Goal: Find specific fact: Find specific fact

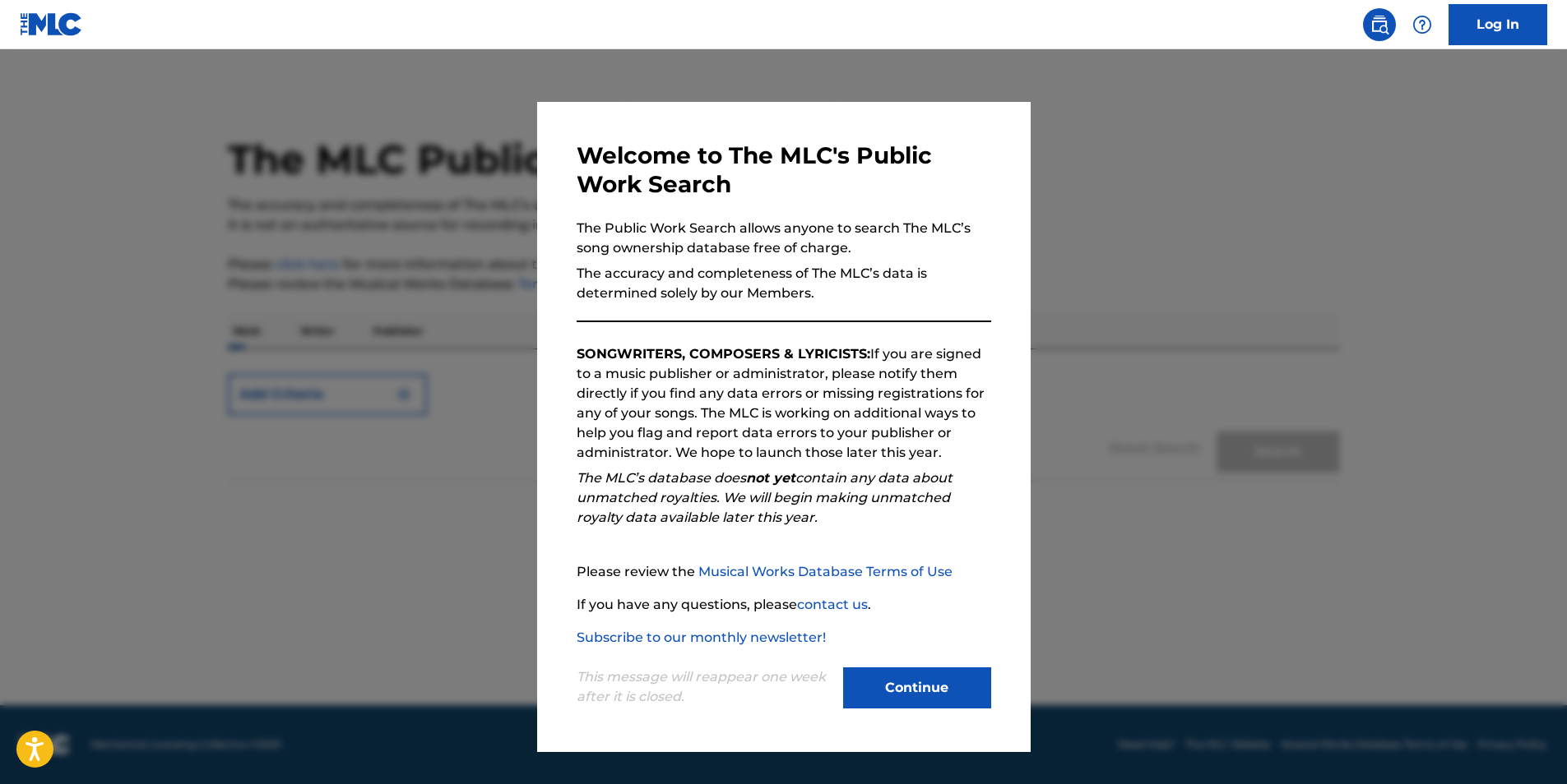
click at [949, 674] on button "Continue" at bounding box center [917, 688] width 148 height 41
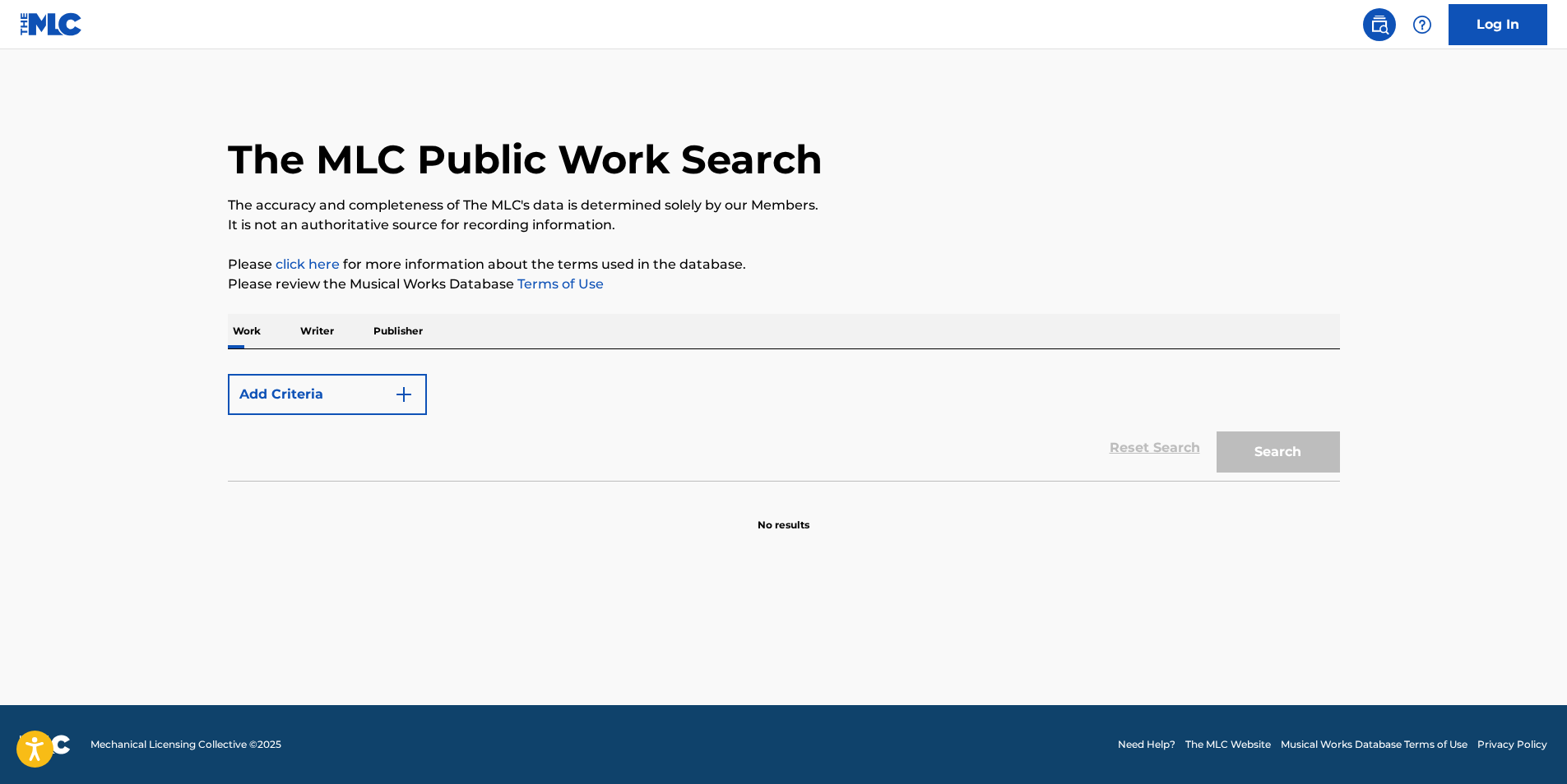
click at [324, 331] on p "Writer" at bounding box center [317, 331] width 44 height 35
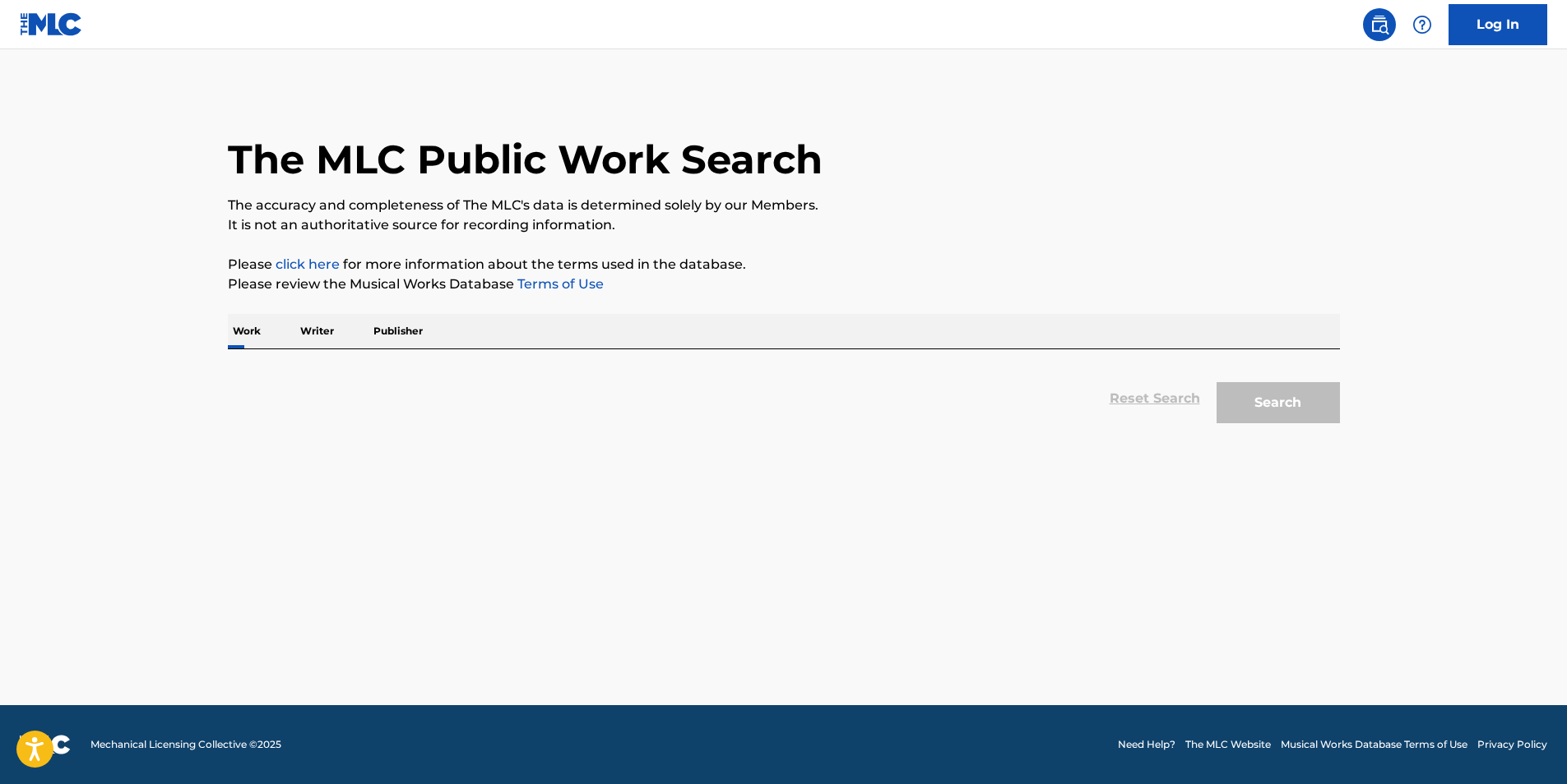
drag, startPoint x: 864, startPoint y: 347, endPoint x: 517, endPoint y: 358, distance: 347.2
click at [863, 347] on div "Work Writer Publisher" at bounding box center [784, 331] width 1112 height 35
click at [345, 337] on div "Work Writer Publisher" at bounding box center [784, 331] width 1112 height 35
click at [320, 333] on p "Writer" at bounding box center [317, 331] width 44 height 35
click at [344, 350] on div "Reset Search Search" at bounding box center [784, 390] width 1112 height 82
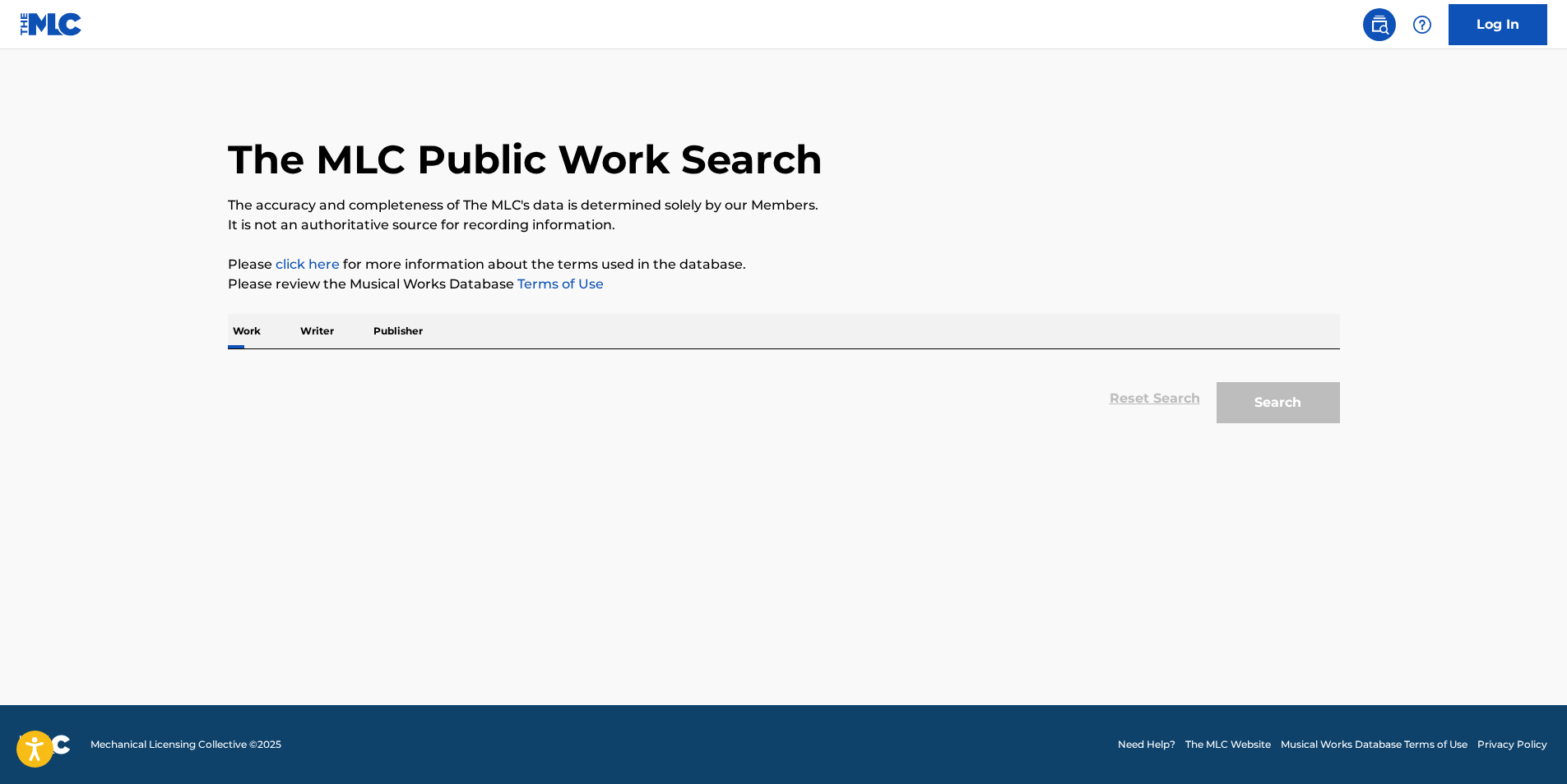
click at [1059, 384] on div "Reset Search Search" at bounding box center [784, 399] width 1112 height 66
click at [324, 330] on p "Writer" at bounding box center [317, 331] width 44 height 35
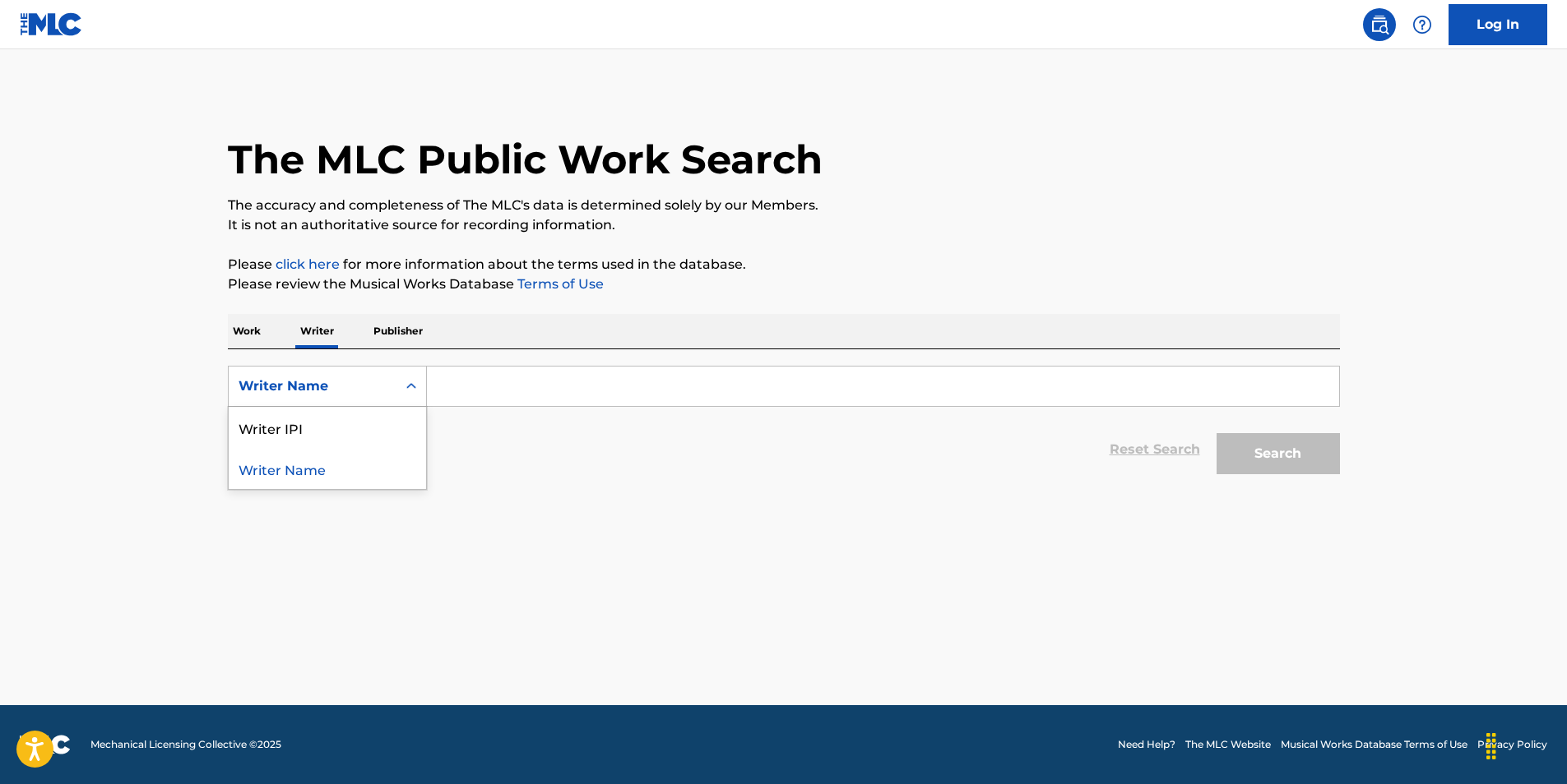
click at [280, 377] on div "Writer Name" at bounding box center [312, 386] width 148 height 19
click at [308, 442] on div "Writer IPI" at bounding box center [327, 427] width 198 height 41
click at [516, 380] on input "Search Form" at bounding box center [883, 386] width 912 height 40
paste input "1277419427"
type input "1277419427"
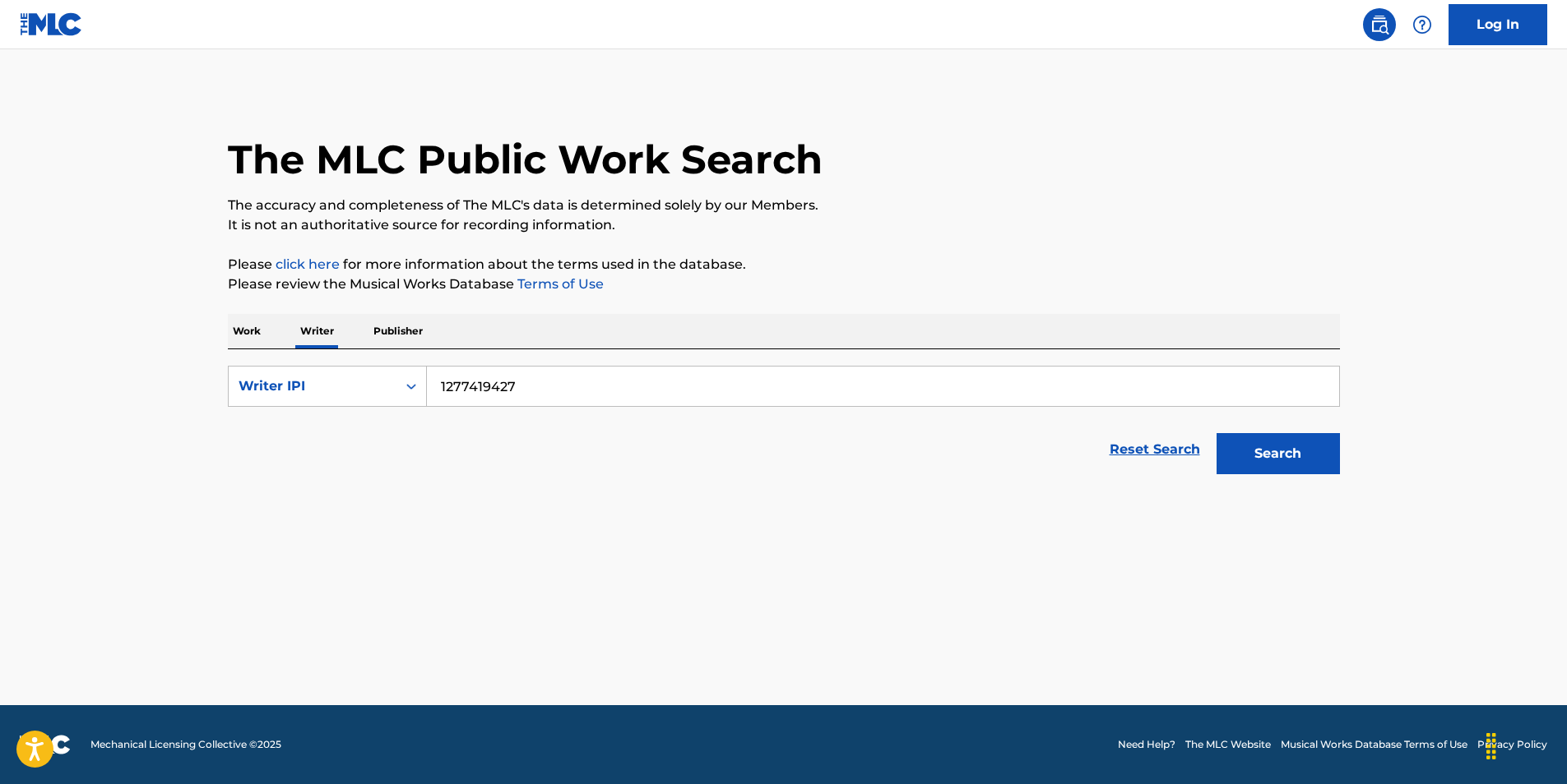
click at [1278, 467] on button "Search" at bounding box center [1277, 454] width 123 height 41
click at [1260, 452] on button "Search" at bounding box center [1277, 454] width 123 height 41
click at [1252, 464] on button "Search" at bounding box center [1277, 454] width 123 height 41
click at [259, 333] on p "Work" at bounding box center [246, 331] width 38 height 35
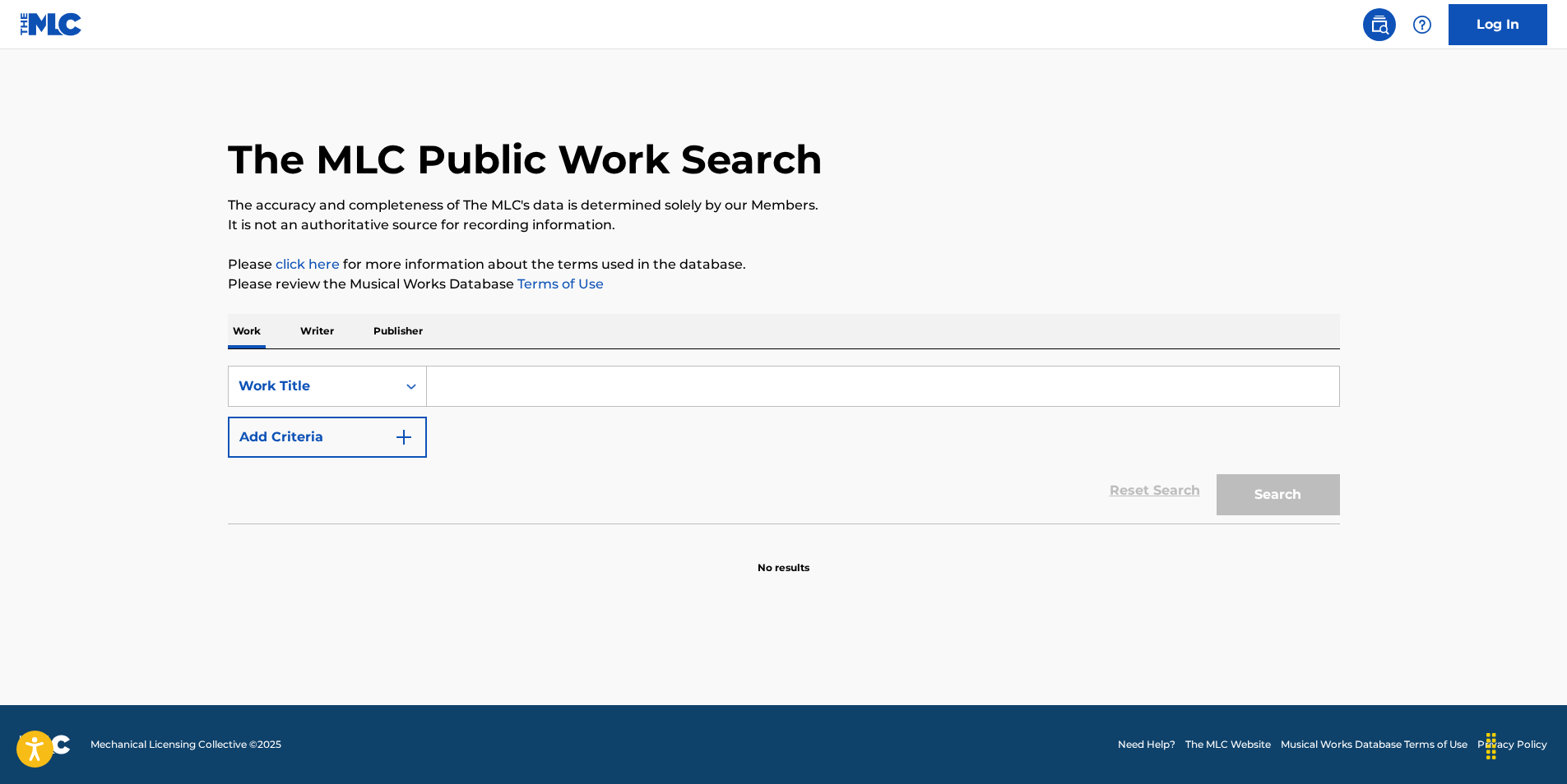
click at [498, 382] on input "Search Form" at bounding box center [883, 386] width 912 height 40
paste input "Address Me Right"
type input "Address Me Right"
click at [1291, 502] on button "Search" at bounding box center [1277, 495] width 123 height 41
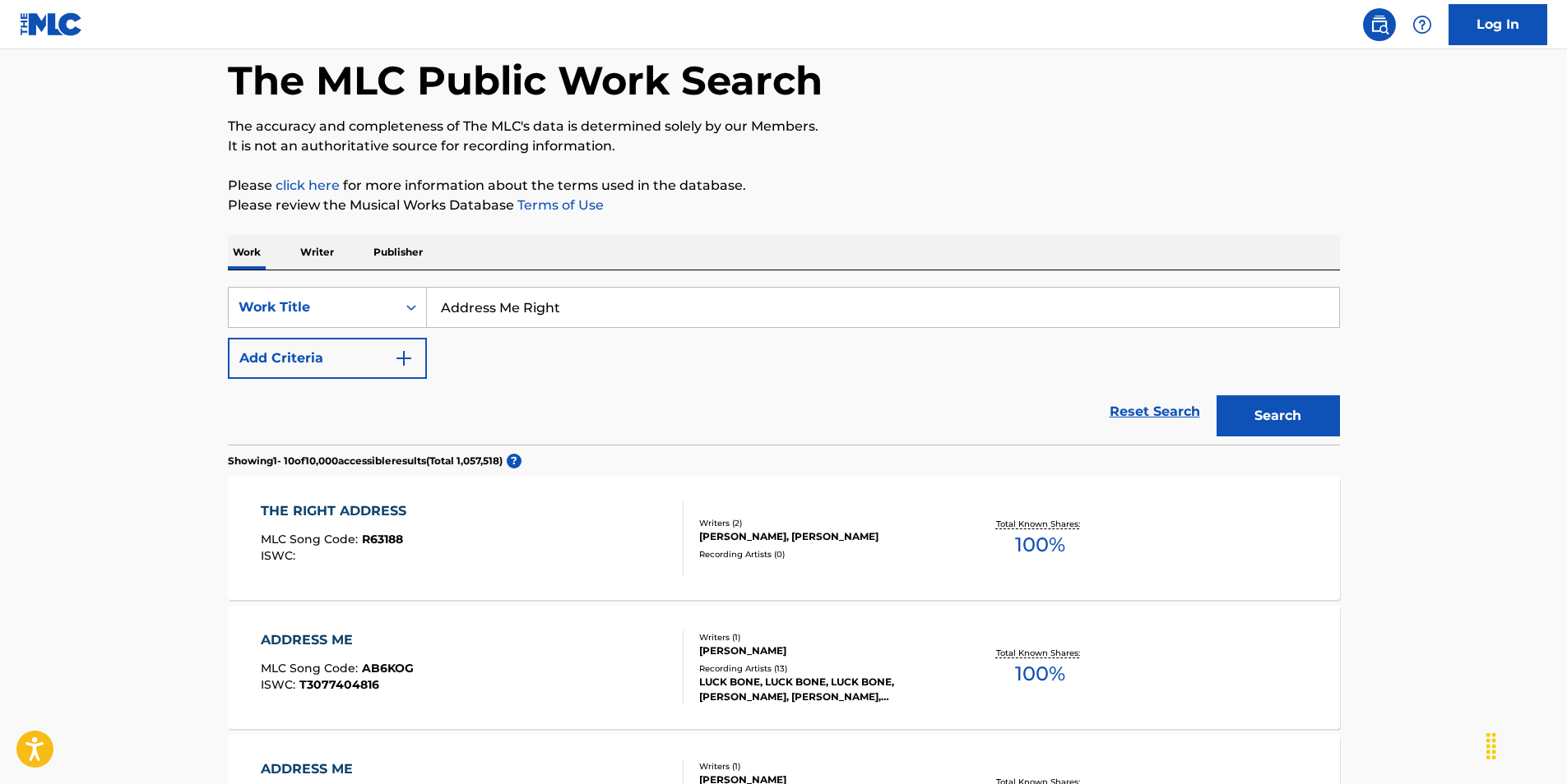
scroll to position [82, 0]
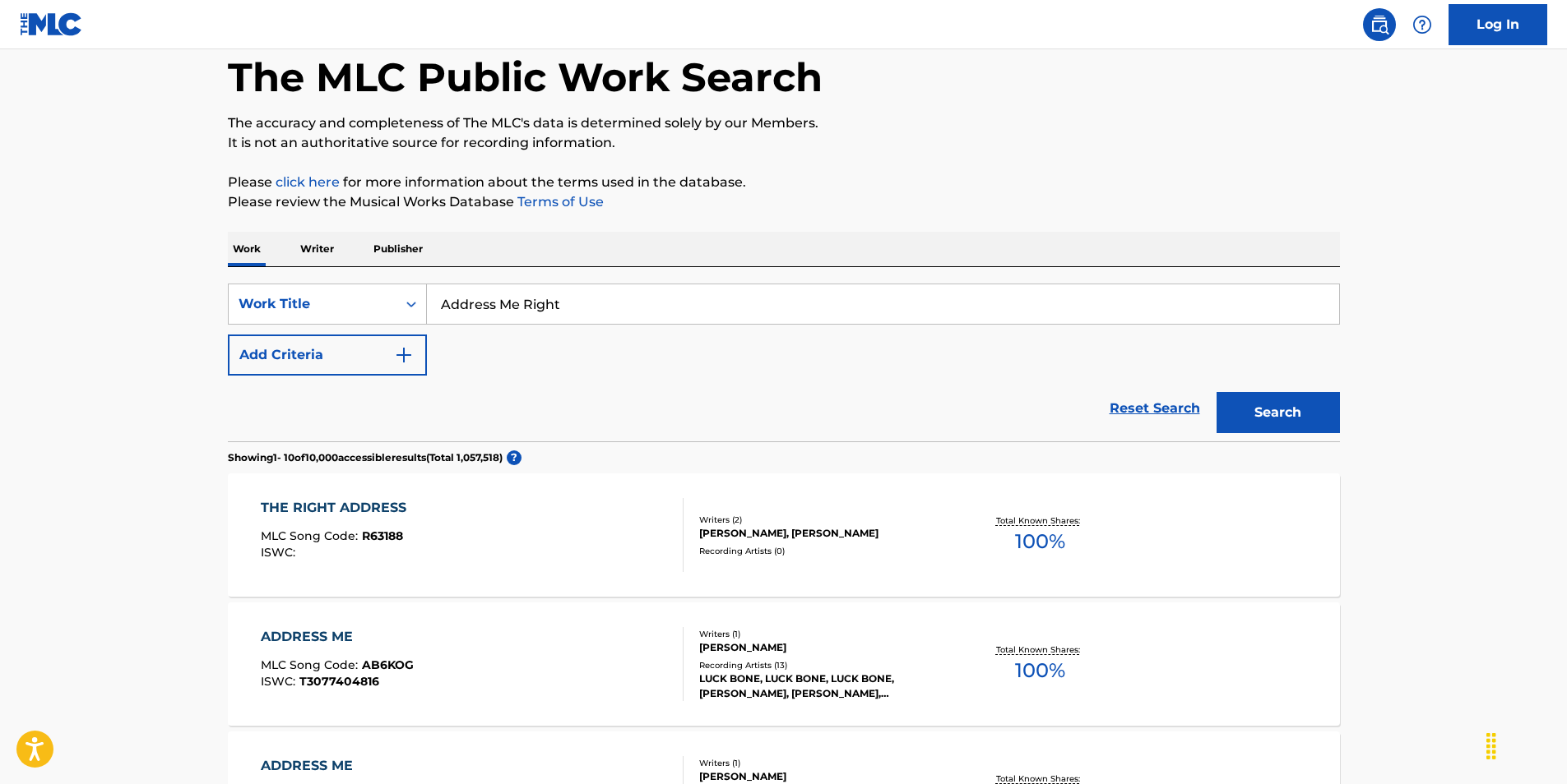
click at [305, 355] on button "Add Criteria" at bounding box center [327, 355] width 200 height 41
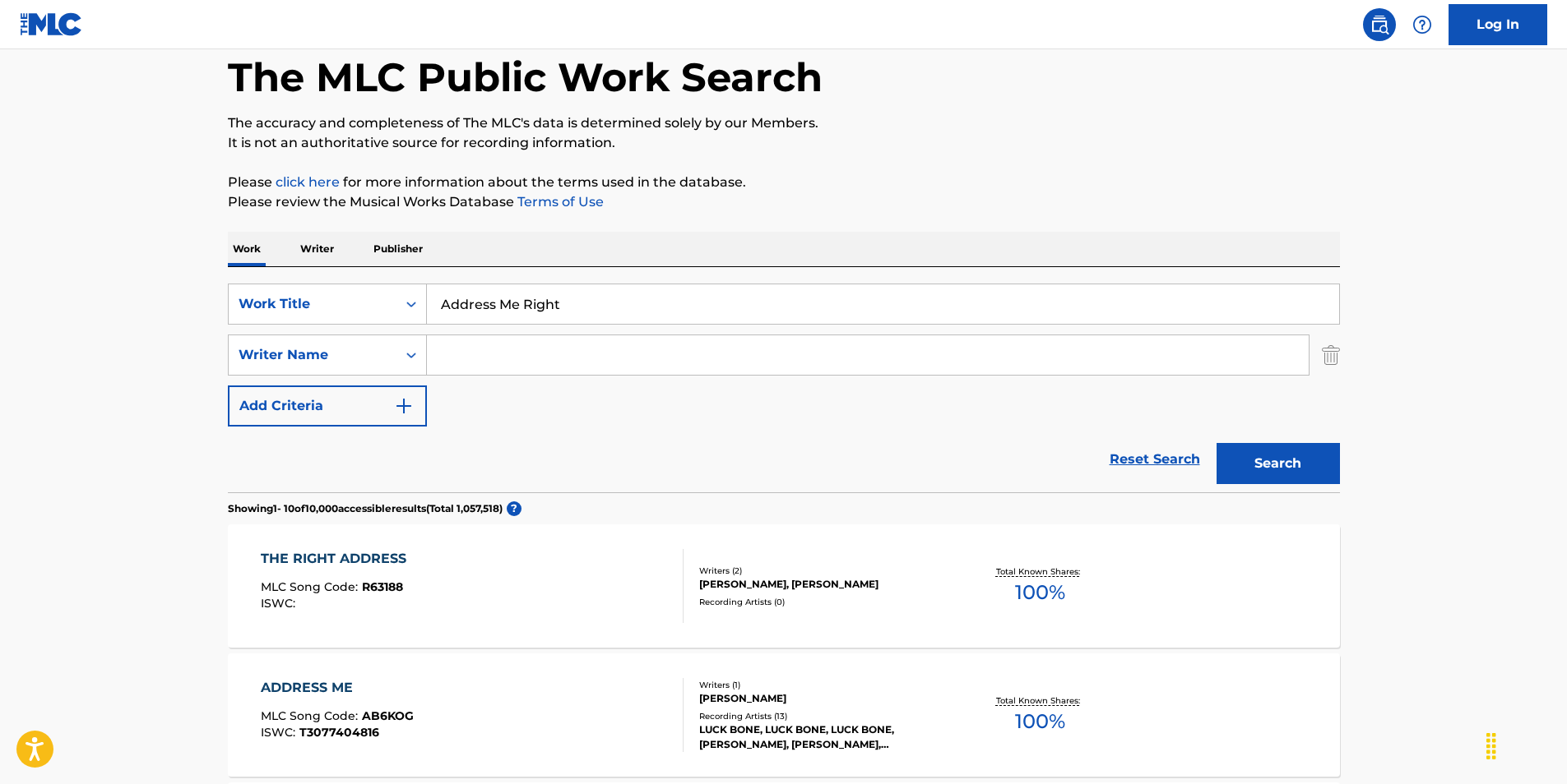
click at [537, 339] on input "Search Form" at bounding box center [868, 355] width 881 height 40
type input "Sloan"
click at [1241, 445] on button "Search" at bounding box center [1277, 464] width 123 height 41
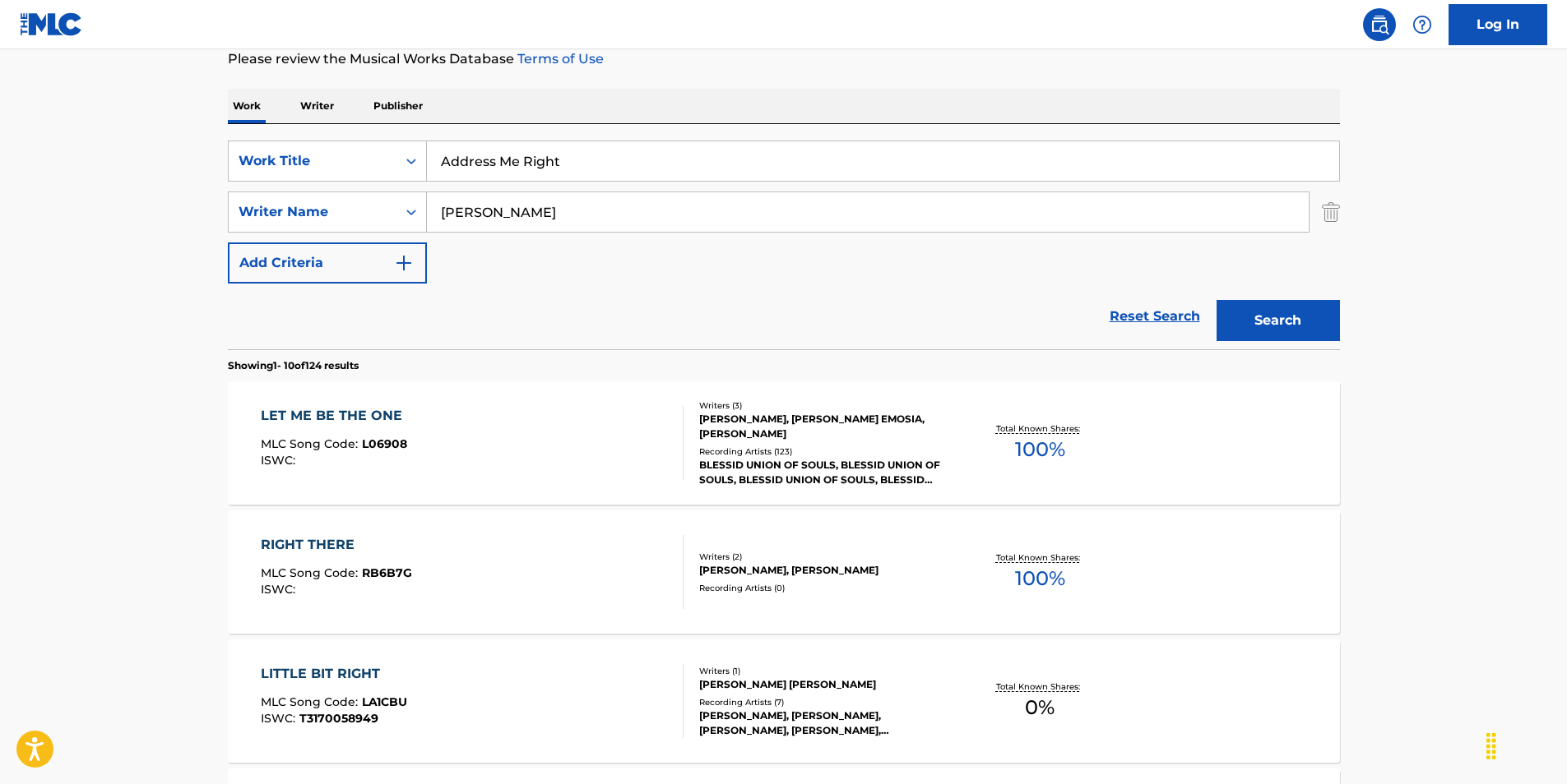
scroll to position [247, 0]
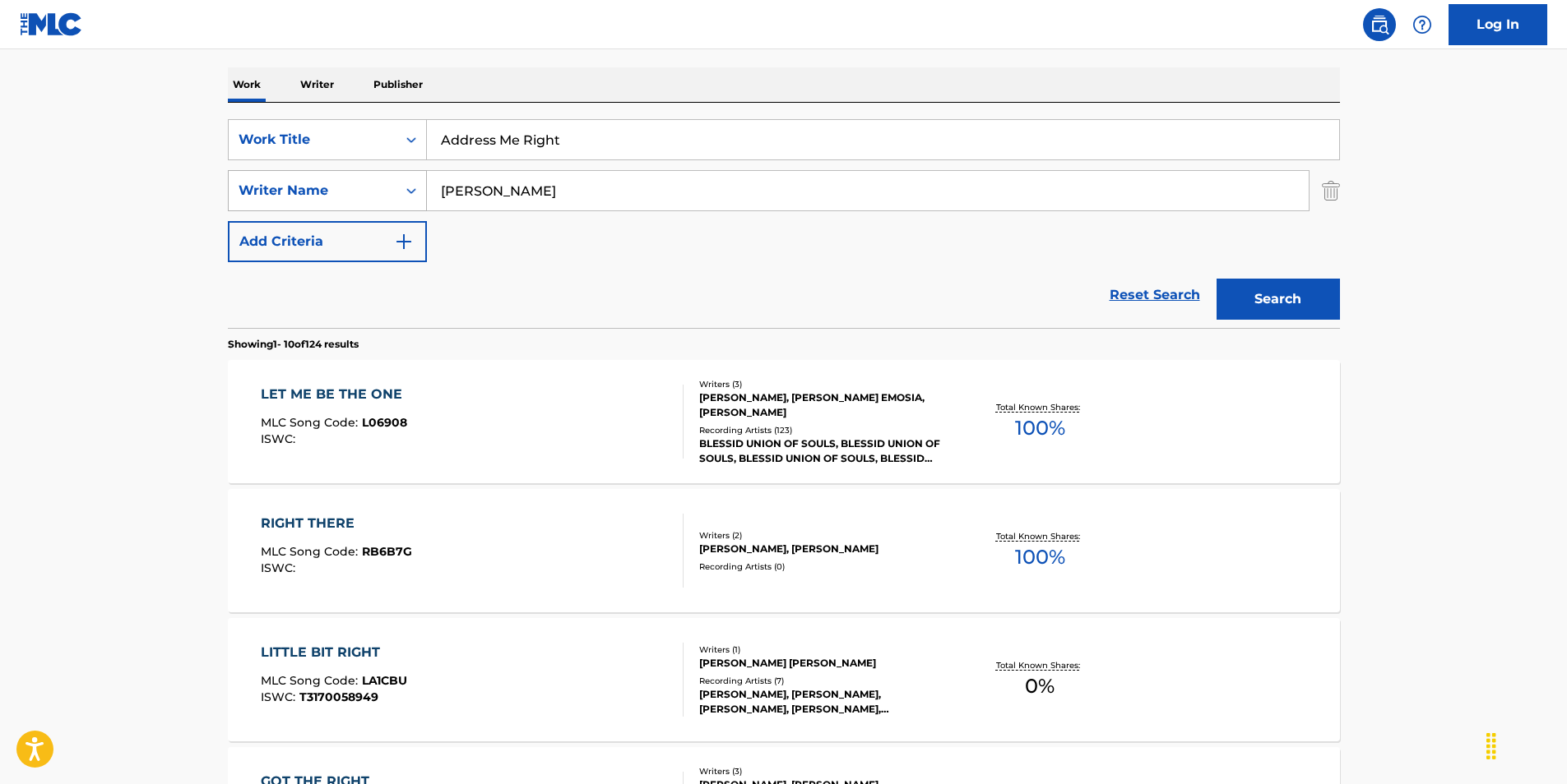
drag, startPoint x: 526, startPoint y: 194, endPoint x: 388, endPoint y: 190, distance: 138.1
click at [390, 190] on div "SearchWithCriteria0788603f-4dea-4d8a-84e5-228b810902e2 Writer Name Sloan" at bounding box center [784, 191] width 1112 height 41
drag, startPoint x: 585, startPoint y: 144, endPoint x: 241, endPoint y: 136, distance: 344.1
click at [292, 134] on div "SearchWithCriteria60c7d295-87fa-40df-9aa4-2660fabe2683 Work Title Address Me Ri…" at bounding box center [784, 139] width 1112 height 41
click at [135, 148] on main "The MLC Public Work Search The accuracy and completeness of The MLC's data is d…" at bounding box center [784, 769] width 1567 height 1935
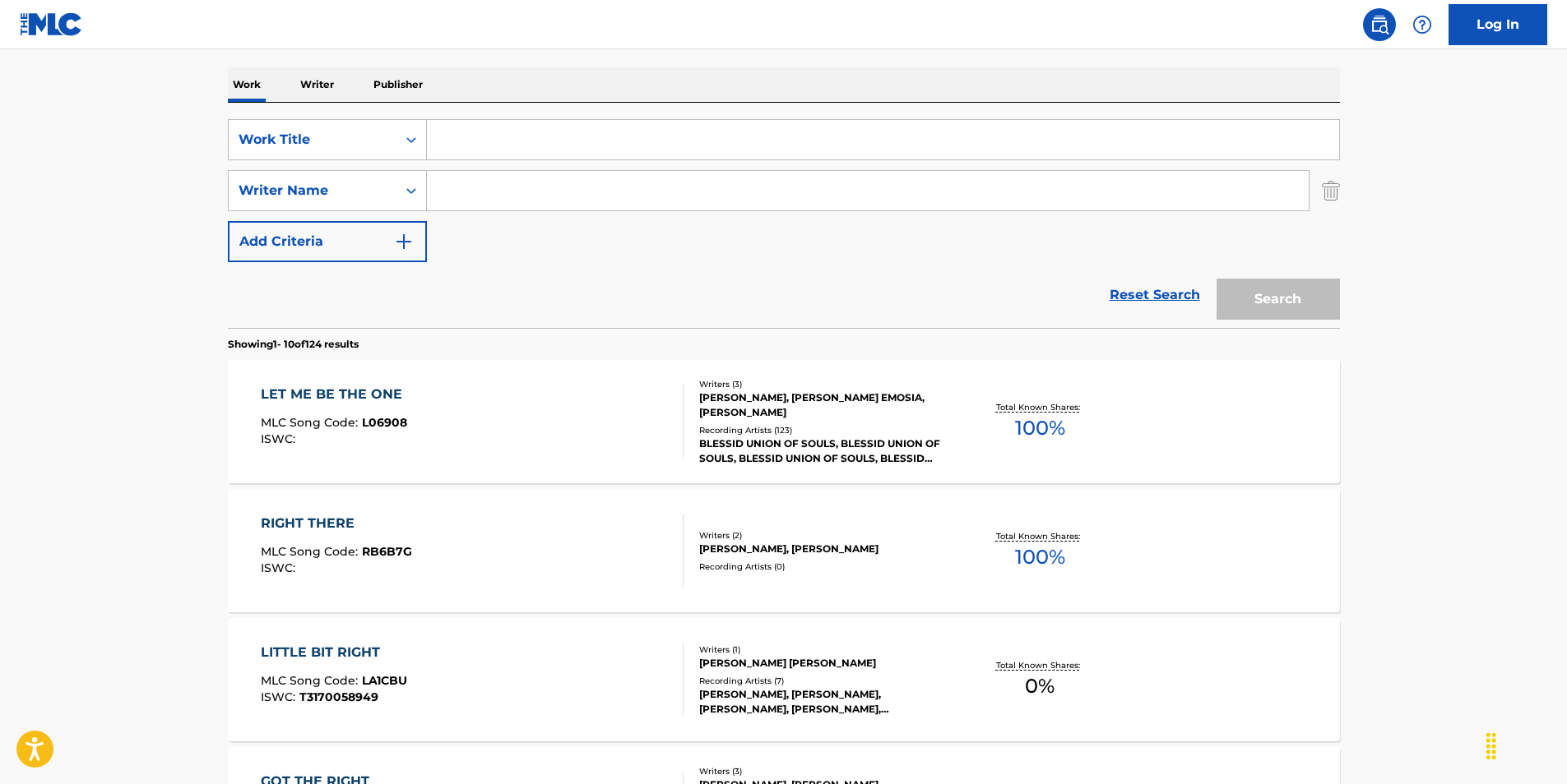
drag, startPoint x: 383, startPoint y: 84, endPoint x: 286, endPoint y: 90, distance: 97.2
click at [380, 84] on p "Publisher" at bounding box center [397, 85] width 59 height 35
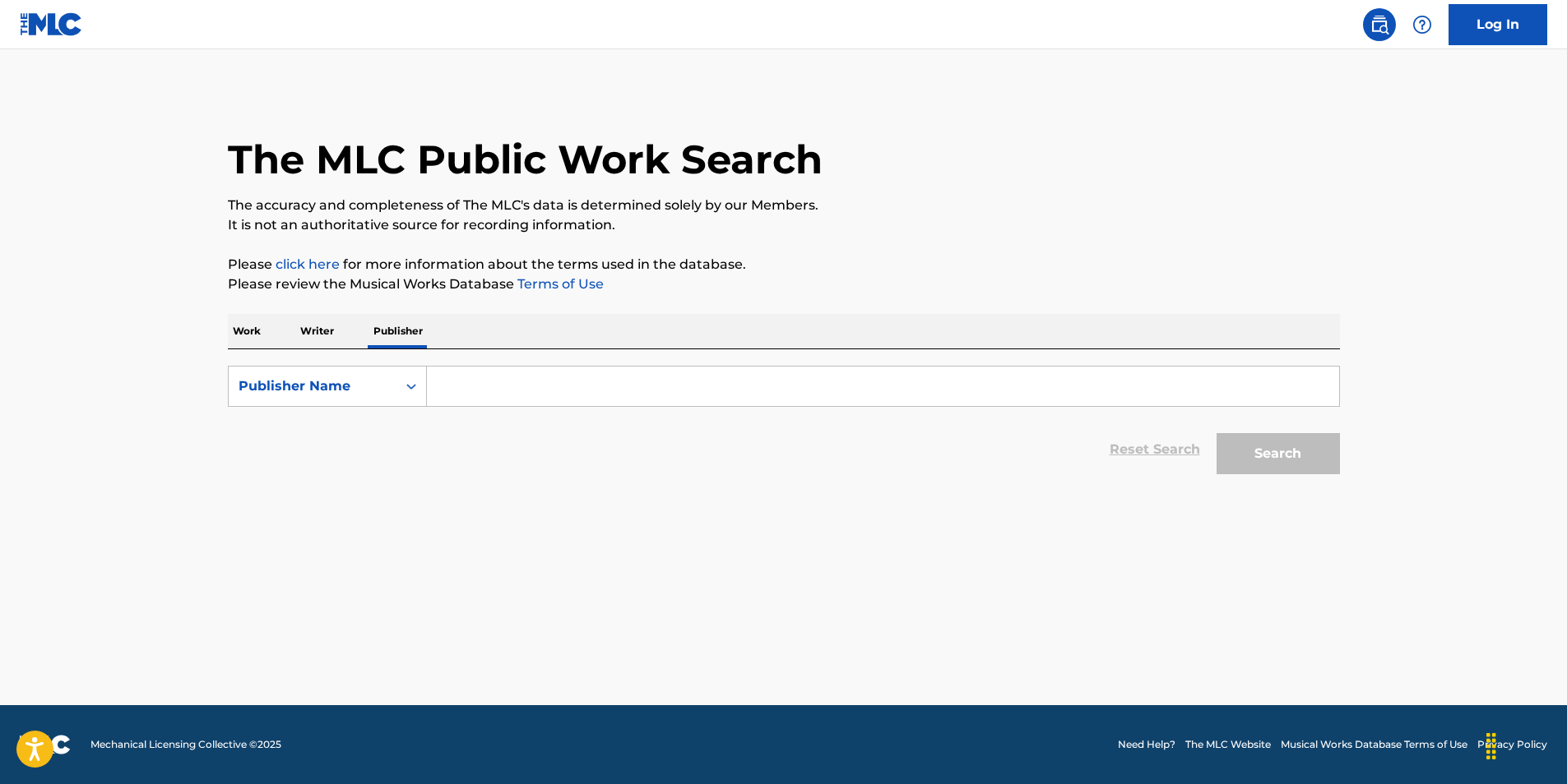
click at [285, 89] on main "The MLC Public Work Search The accuracy and completeness of The MLC's data is d…" at bounding box center [784, 377] width 1567 height 656
click at [314, 329] on p "Writer" at bounding box center [317, 331] width 44 height 35
click at [538, 383] on input "1277419427" at bounding box center [883, 386] width 912 height 40
drag, startPoint x: 1367, startPoint y: 456, endPoint x: 1352, endPoint y: 456, distance: 15.0
click at [1360, 456] on main "The MLC Public Work Search The accuracy and completeness of The MLC's data is d…" at bounding box center [784, 377] width 1567 height 656
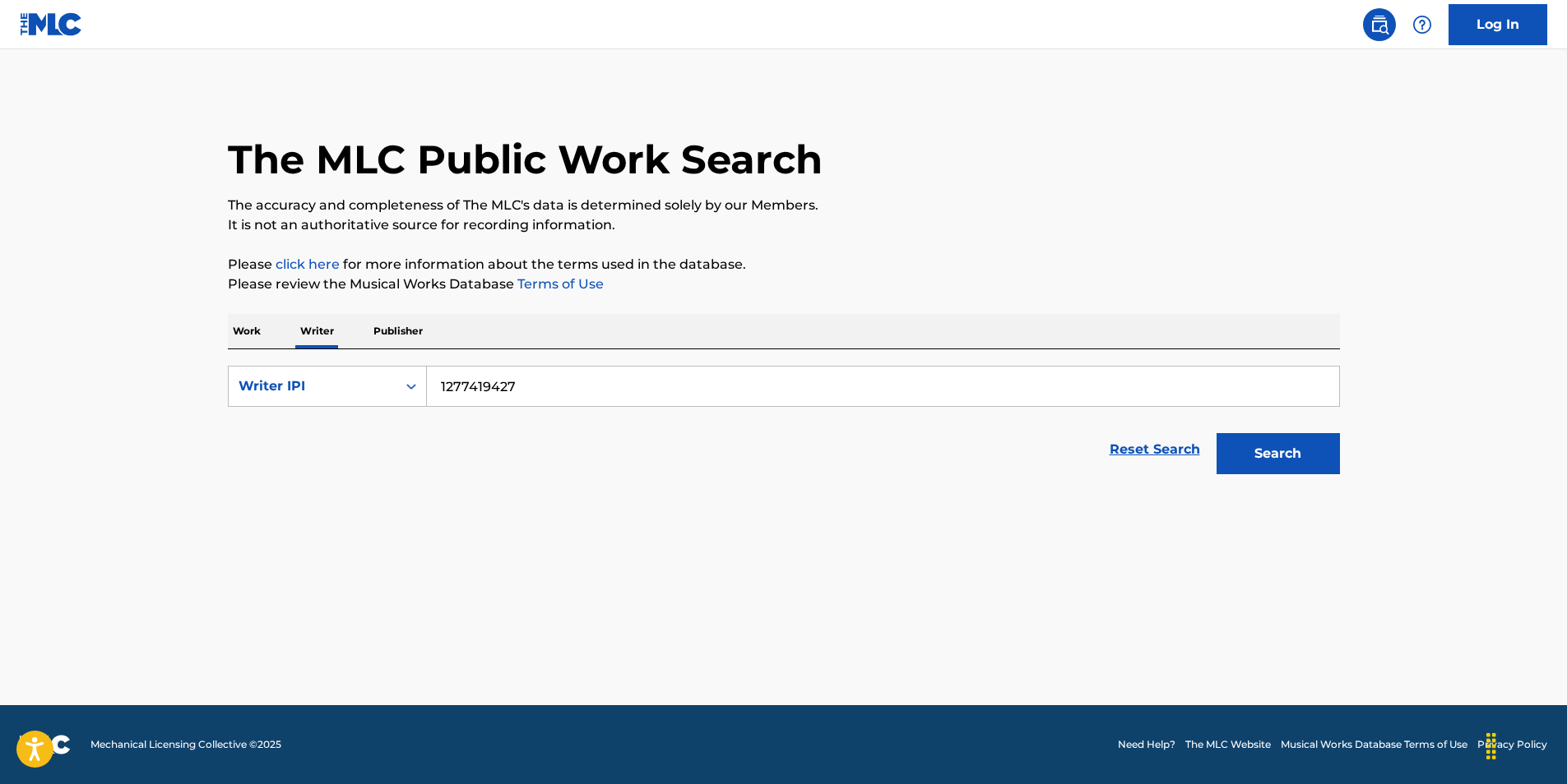
click at [1290, 453] on button "Search" at bounding box center [1277, 454] width 123 height 41
click at [1288, 453] on button "Search" at bounding box center [1277, 454] width 123 height 41
click at [573, 396] on input "1277419427" at bounding box center [883, 386] width 912 height 40
